Goal: Information Seeking & Learning: Learn about a topic

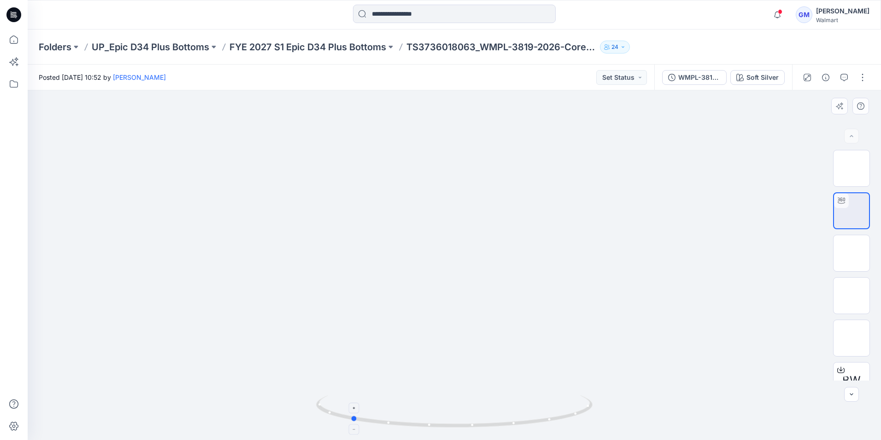
drag, startPoint x: 542, startPoint y: 424, endPoint x: 436, endPoint y: 425, distance: 106.5
click at [436, 425] on icon at bounding box center [455, 412] width 279 height 35
click at [394, 12] on input at bounding box center [454, 14] width 203 height 18
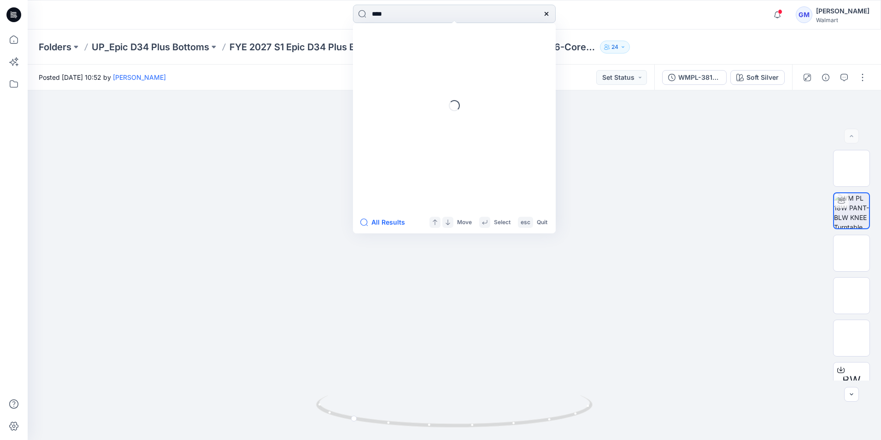
type input "****"
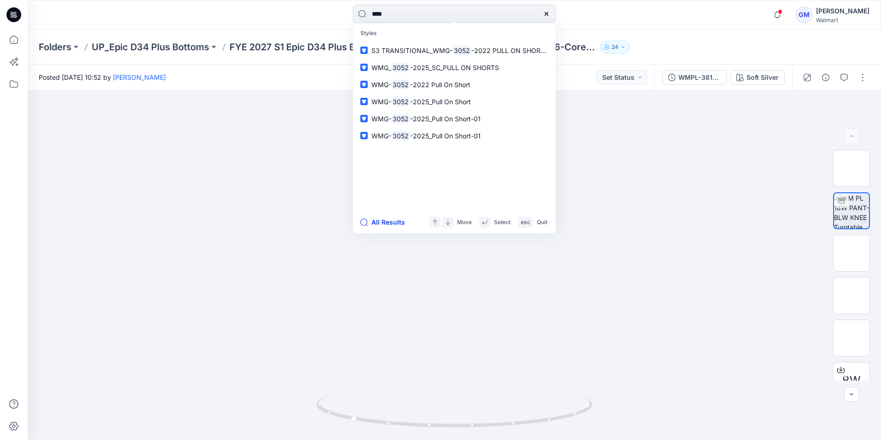
click at [388, 220] on button "All Results" at bounding box center [385, 222] width 51 height 11
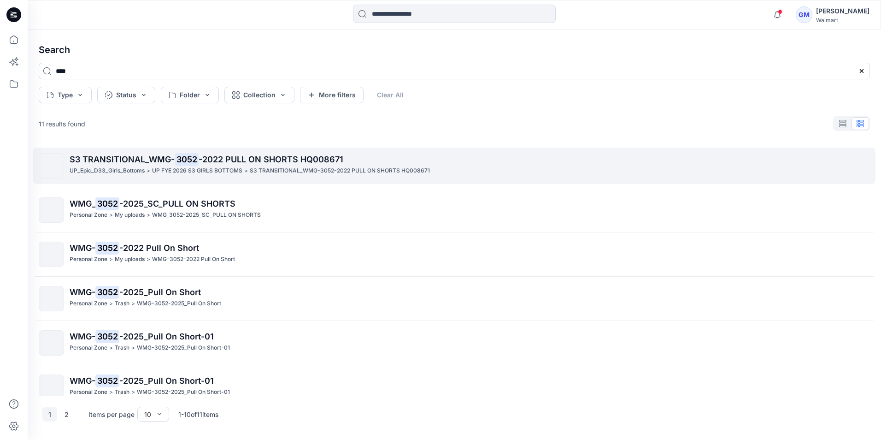
click at [195, 173] on p "UP FYE 2026 S3 GIRLS BOTTOMS" at bounding box center [197, 171] width 90 height 10
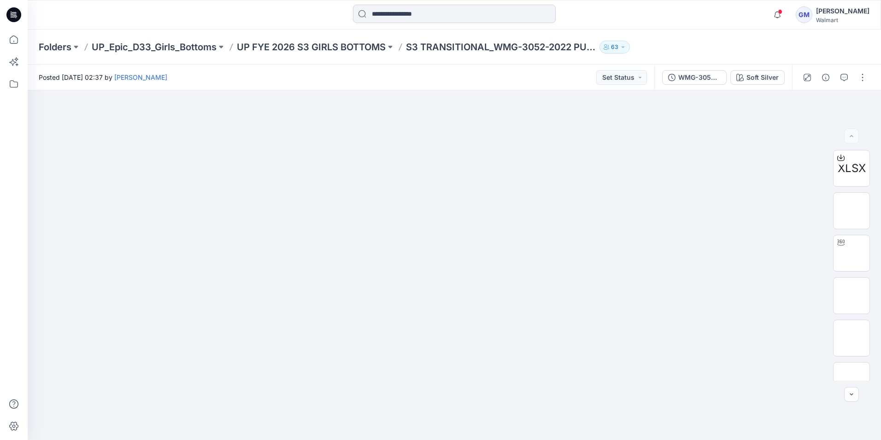
click at [410, 15] on input at bounding box center [454, 14] width 203 height 18
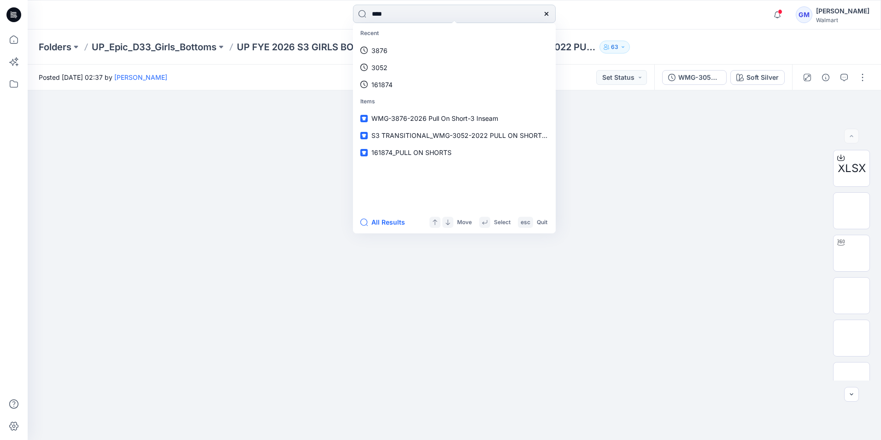
type input "****"
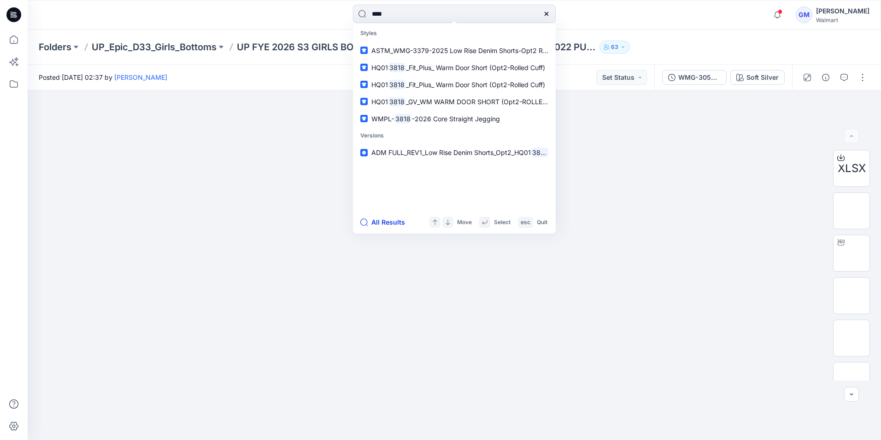
click at [388, 228] on button "All Results" at bounding box center [385, 222] width 51 height 11
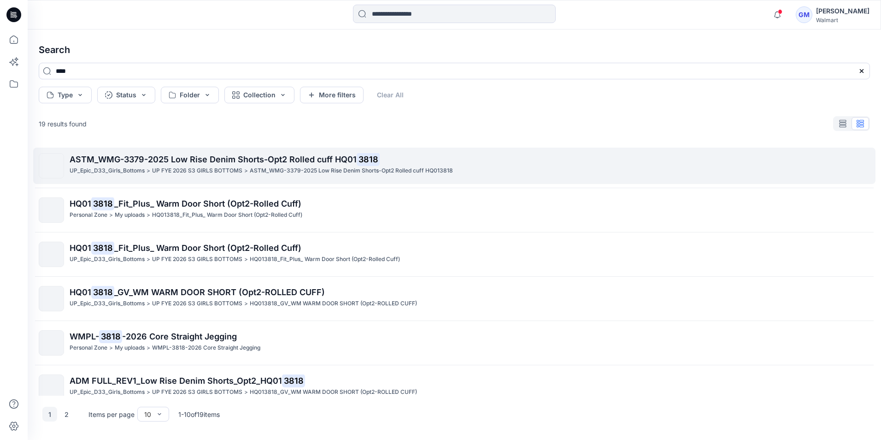
click at [152, 170] on p "UP FYE 2026 S3 GIRLS BOTTOMS" at bounding box center [197, 171] width 90 height 10
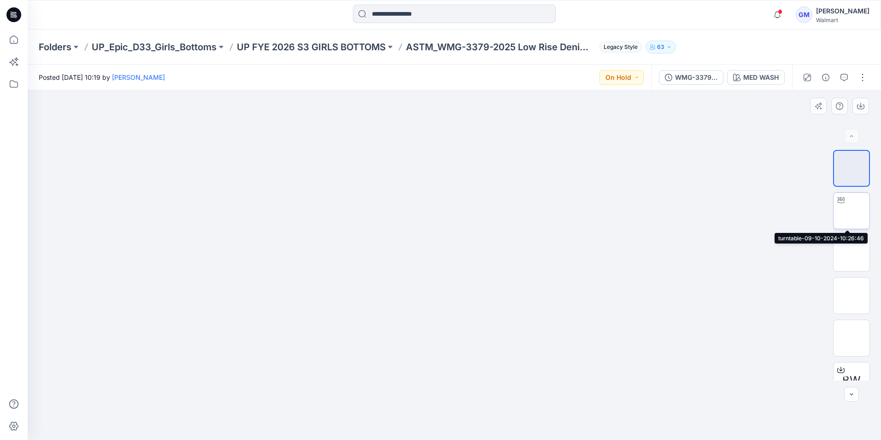
click at [852, 211] on img at bounding box center [852, 211] width 0 height 0
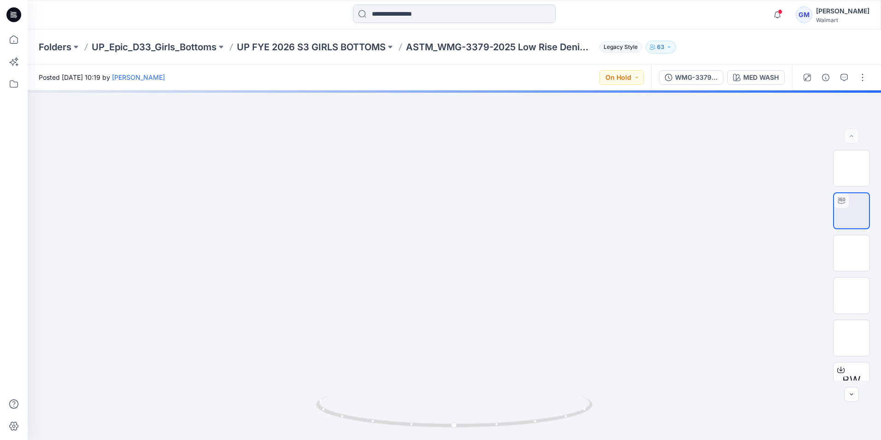
click at [397, 13] on input at bounding box center [454, 14] width 203 height 18
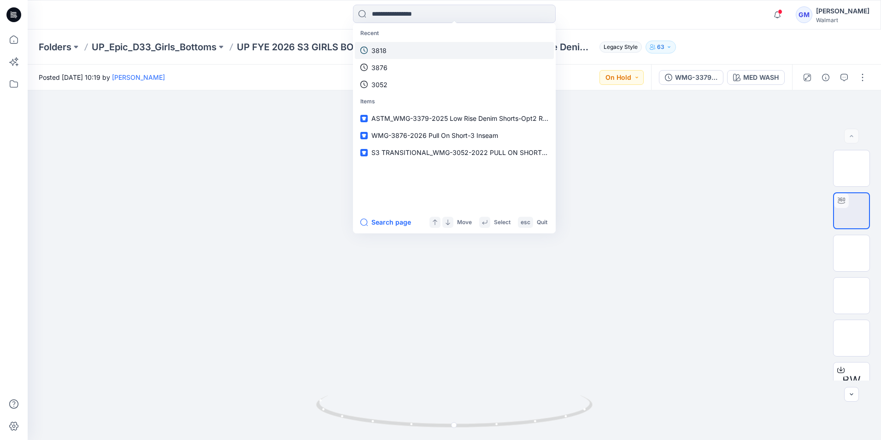
click at [393, 55] on link "3818" at bounding box center [454, 50] width 199 height 17
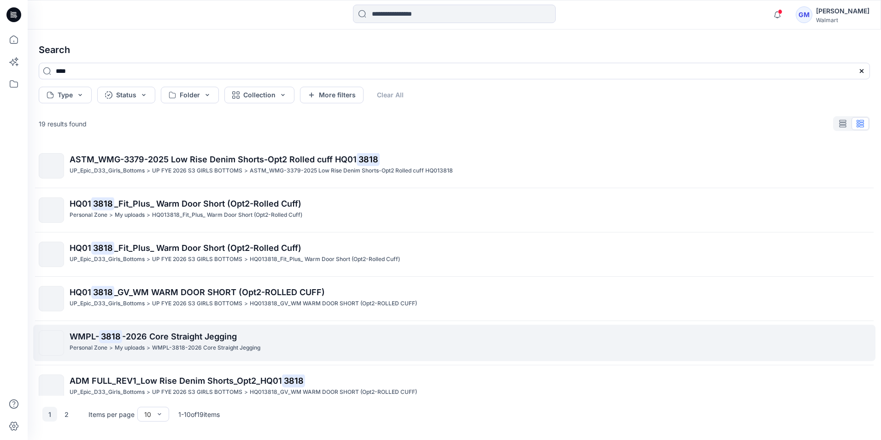
scroll to position [138, 0]
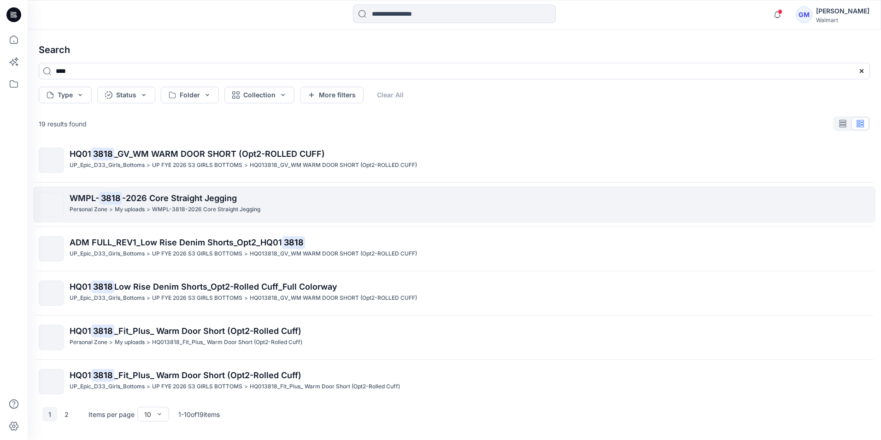
click at [135, 196] on span "-2026 Core Straight Jegging" at bounding box center [179, 198] width 115 height 10
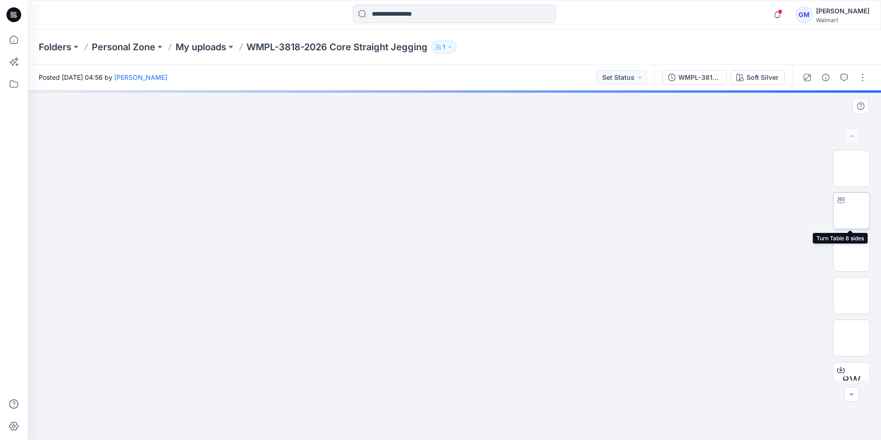
click at [852, 211] on img at bounding box center [852, 211] width 0 height 0
drag, startPoint x: 548, startPoint y: 420, endPoint x: 435, endPoint y: 425, distance: 113.1
click at [435, 425] on icon at bounding box center [455, 412] width 279 height 35
click at [398, 10] on input at bounding box center [454, 14] width 203 height 18
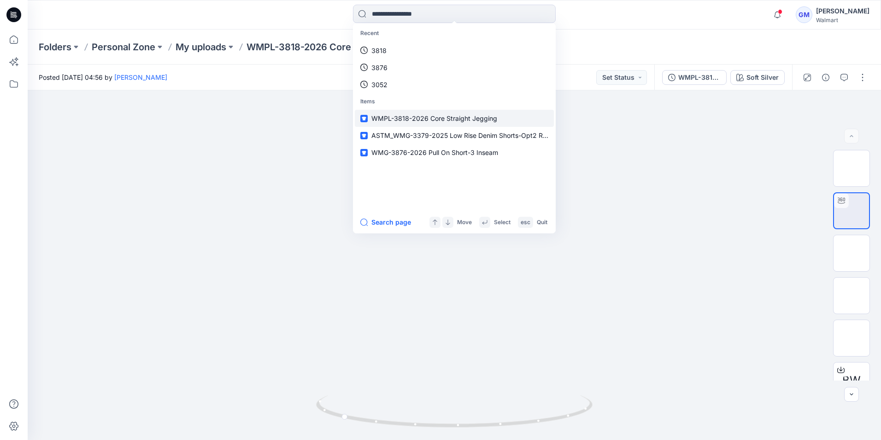
click at [413, 117] on span "WMPL-3818-2026 Core Straight Jegging" at bounding box center [434, 118] width 126 height 8
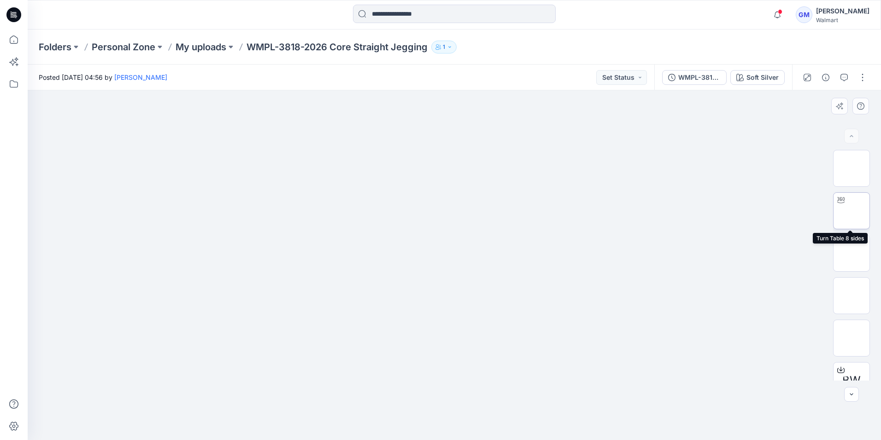
click at [852, 211] on img at bounding box center [852, 211] width 0 height 0
click at [411, 17] on input at bounding box center [454, 14] width 203 height 18
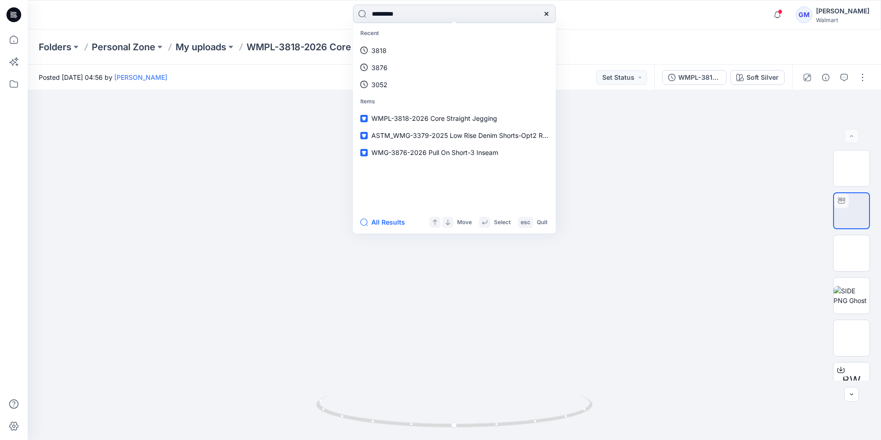
type input "*********"
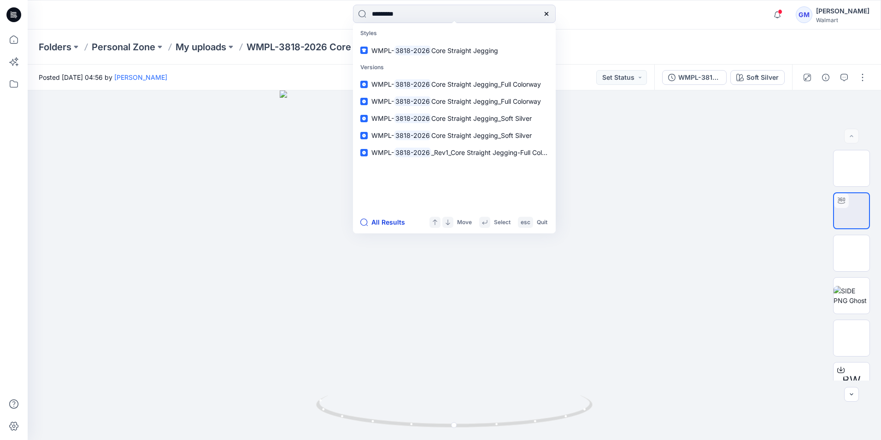
click at [379, 221] on button "All Results" at bounding box center [385, 222] width 51 height 11
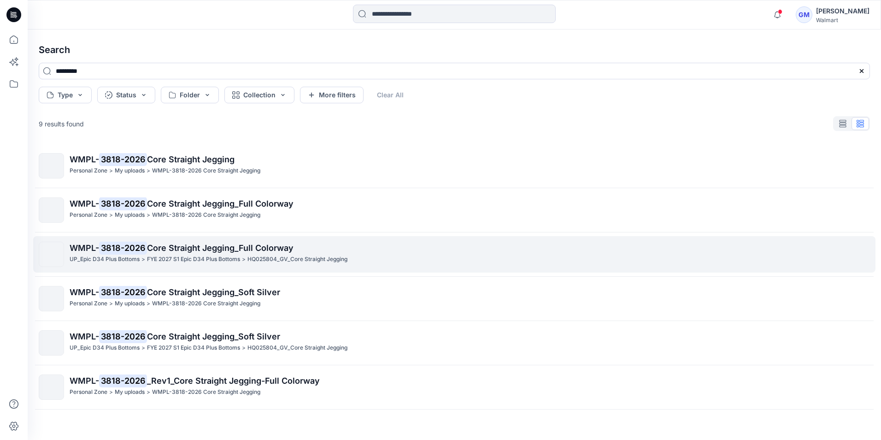
click at [143, 252] on mark "3818-2026" at bounding box center [123, 247] width 48 height 13
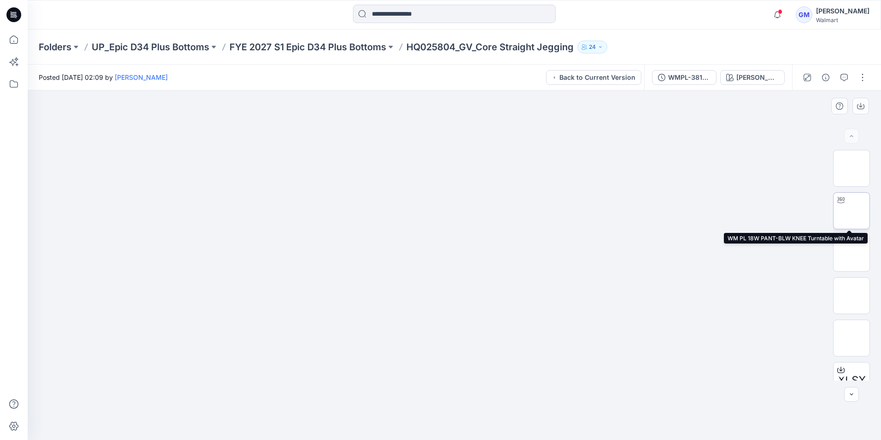
click at [852, 211] on img at bounding box center [852, 211] width 0 height 0
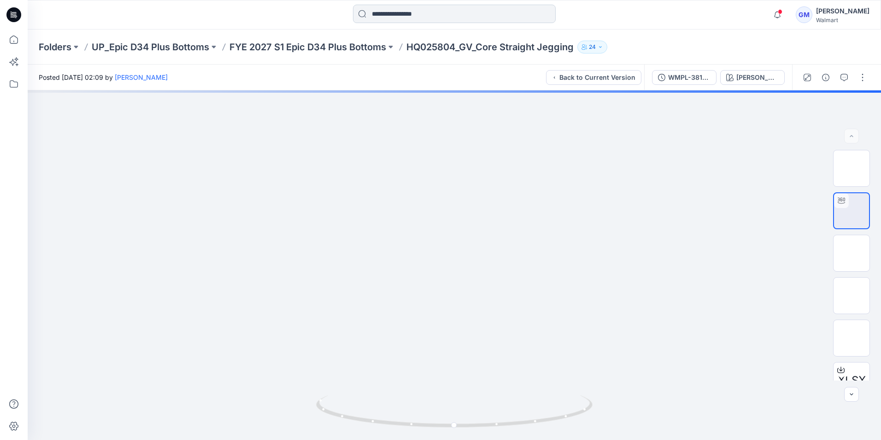
click at [410, 14] on input at bounding box center [454, 14] width 203 height 18
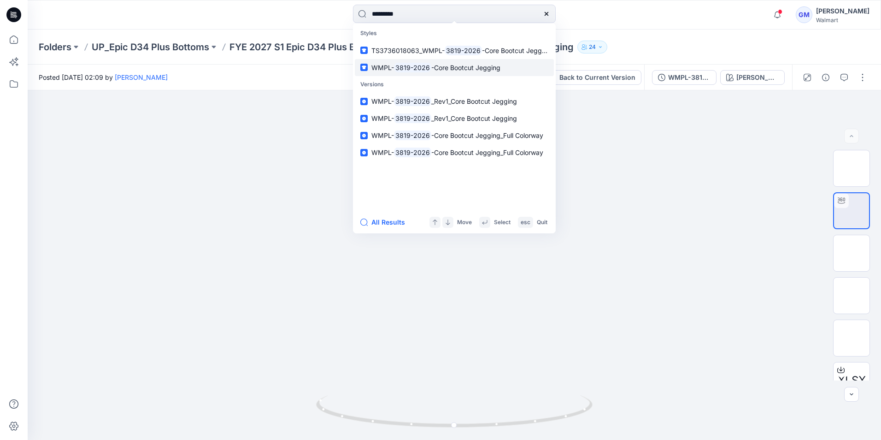
type input "*********"
click at [386, 226] on button "All Results" at bounding box center [385, 222] width 51 height 11
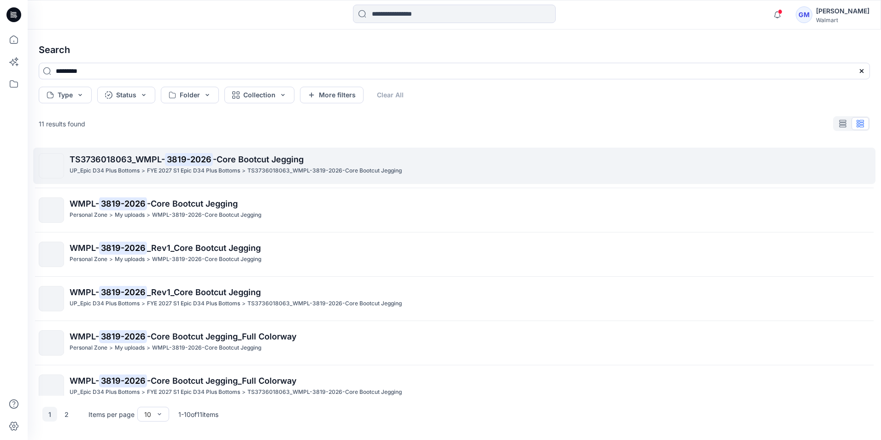
click at [141, 161] on span "TS3736018063_WMPL-" at bounding box center [117, 159] width 95 height 10
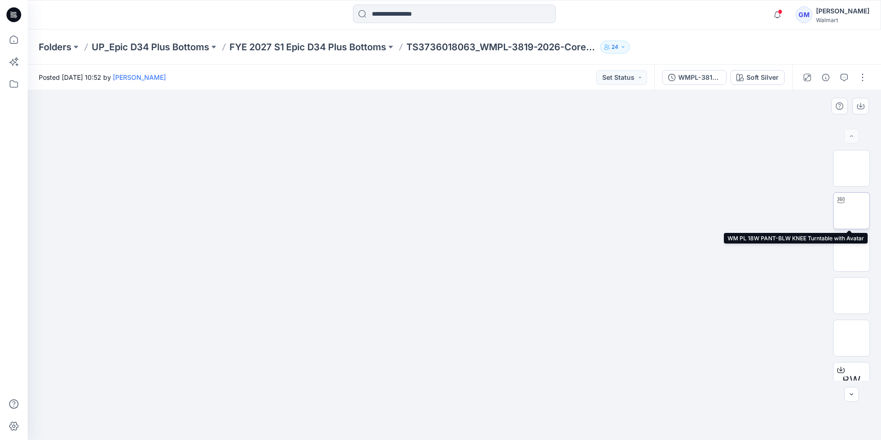
click at [852, 211] on img at bounding box center [852, 211] width 0 height 0
drag, startPoint x: 465, startPoint y: 431, endPoint x: 461, endPoint y: 356, distance: 75.7
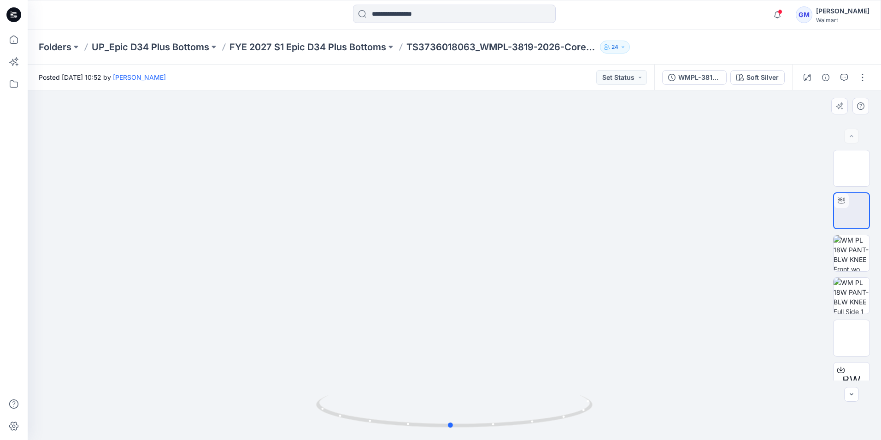
click at [461, 356] on div at bounding box center [455, 264] width 854 height 349
drag, startPoint x: 506, startPoint y: 418, endPoint x: 381, endPoint y: 407, distance: 125.9
click at [381, 407] on icon at bounding box center [455, 412] width 279 height 35
drag, startPoint x: 423, startPoint y: 432, endPoint x: 437, endPoint y: 429, distance: 14.6
click at [437, 429] on div at bounding box center [455, 264] width 854 height 349
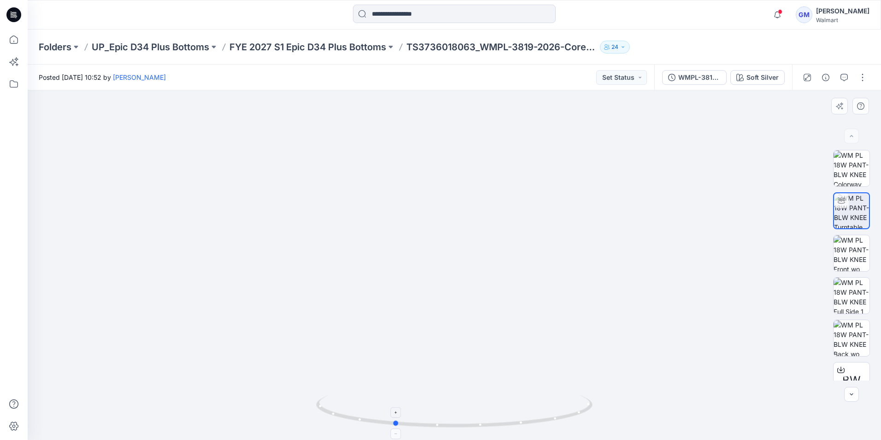
drag, startPoint x: 430, startPoint y: 428, endPoint x: 484, endPoint y: 428, distance: 54.4
click at [484, 428] on icon at bounding box center [455, 412] width 279 height 35
drag, startPoint x: 481, startPoint y: 427, endPoint x: 492, endPoint y: 427, distance: 11.1
click at [492, 427] on icon at bounding box center [455, 412] width 279 height 35
drag, startPoint x: 527, startPoint y: 421, endPoint x: 404, endPoint y: 425, distance: 123.1
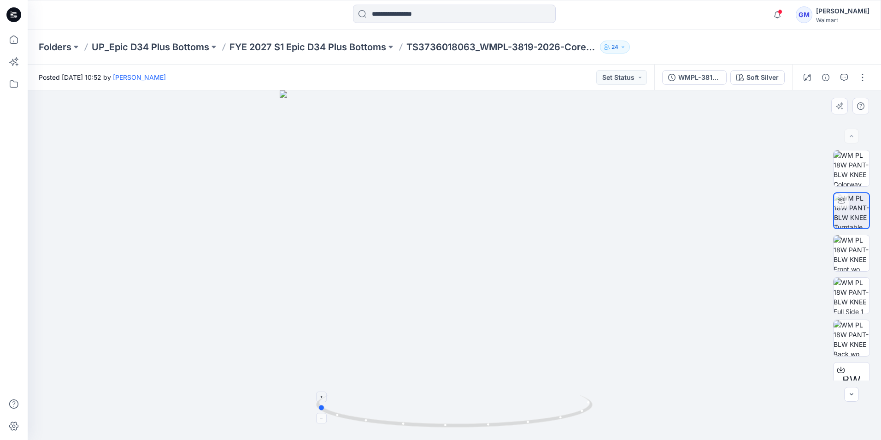
click at [404, 425] on icon at bounding box center [455, 412] width 279 height 35
